Goal: Information Seeking & Learning: Learn about a topic

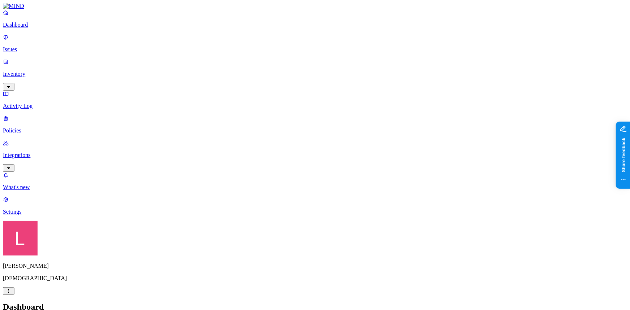
click at [39, 40] on link "Issues" at bounding box center [315, 43] width 625 height 19
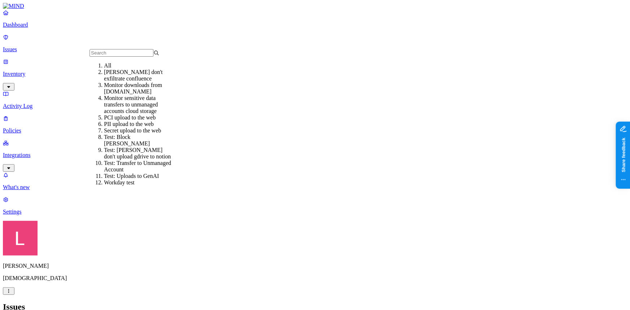
scroll to position [58, 0]
click at [143, 173] on div "Test: Uploads to GenAI" at bounding box center [139, 176] width 70 height 7
